Goal: Task Accomplishment & Management: Use online tool/utility

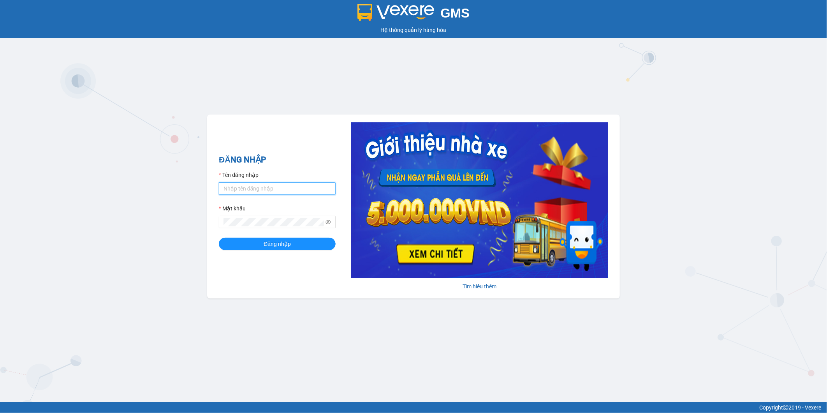
click at [251, 185] on input "Tên đăng nhập" at bounding box center [277, 188] width 117 height 12
type input "hanghoatanda.hiepthanh"
click at [219, 238] on button "Đăng nhập" at bounding box center [277, 244] width 117 height 12
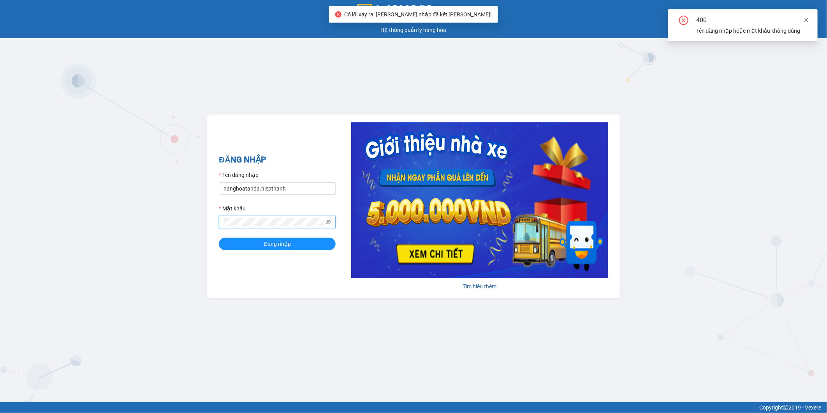
click at [805, 18] on icon "close" at bounding box center [806, 19] width 5 height 5
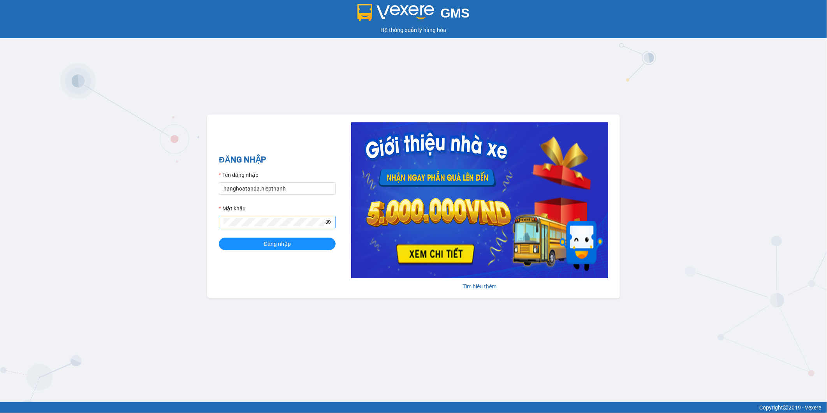
click at [330, 222] on icon "eye-invisible" at bounding box center [328, 221] width 5 height 5
click at [217, 225] on div "ĐĂNG NHẬP Tên đăng nhập hanghoatanda.hiepthanh Mật khẩu Đăng nhập [PERSON_NAME]…" at bounding box center [413, 207] width 413 height 184
click at [271, 240] on span "Đăng nhập" at bounding box center [277, 244] width 27 height 9
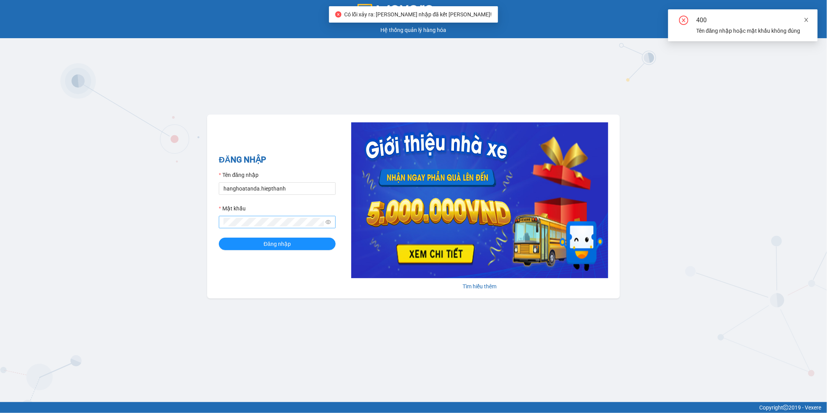
click at [806, 20] on icon "close" at bounding box center [806, 19] width 5 height 5
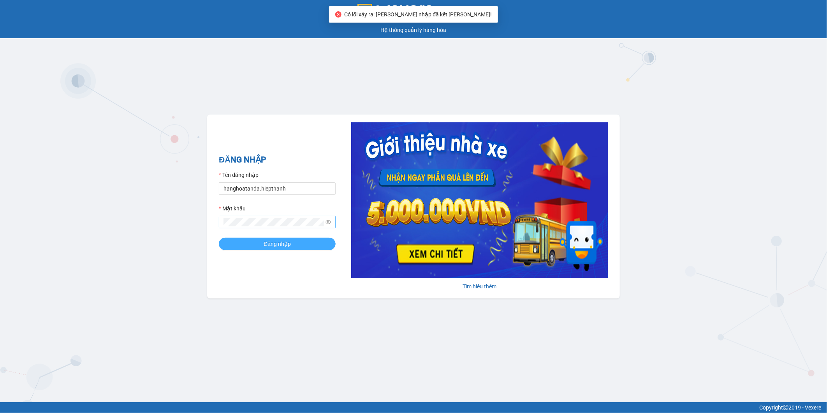
click at [268, 247] on span "Đăng nhập" at bounding box center [277, 244] width 27 height 9
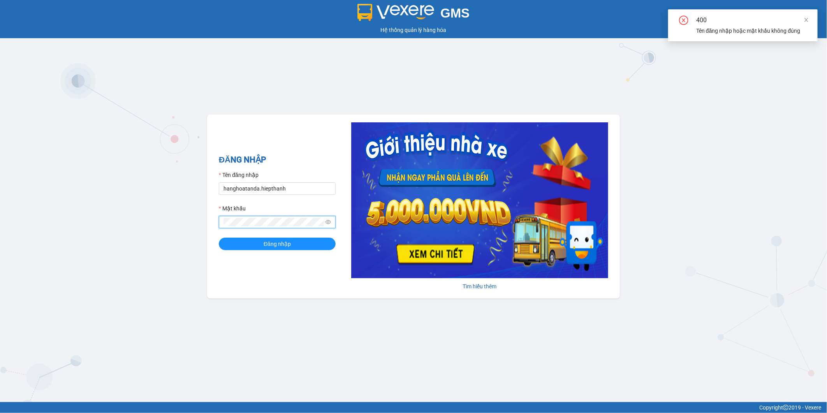
click at [219, 238] on button "Đăng nhập" at bounding box center [277, 244] width 117 height 12
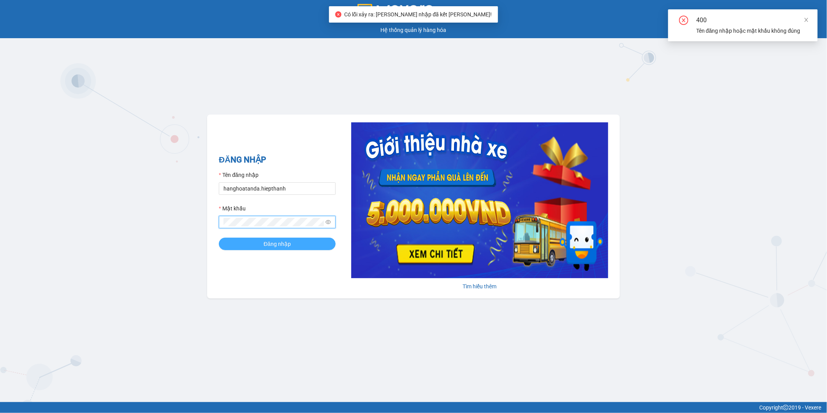
click at [269, 246] on span "Đăng nhập" at bounding box center [277, 244] width 27 height 9
click at [280, 244] on span "Đăng nhập" at bounding box center [277, 244] width 27 height 9
click at [811, 18] on div "400 Tên đăng nhập hoặc mật [PERSON_NAME] đúng" at bounding box center [744, 25] width 150 height 32
